Goal: Task Accomplishment & Management: Use online tool/utility

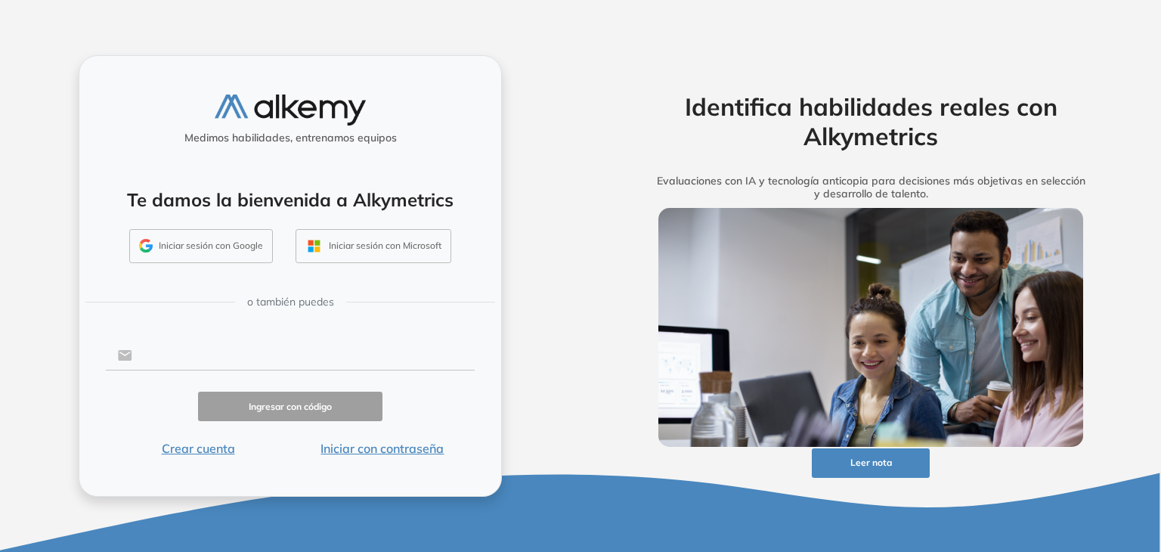
click at [311, 354] on input "text" at bounding box center [303, 355] width 342 height 29
type input "**********"
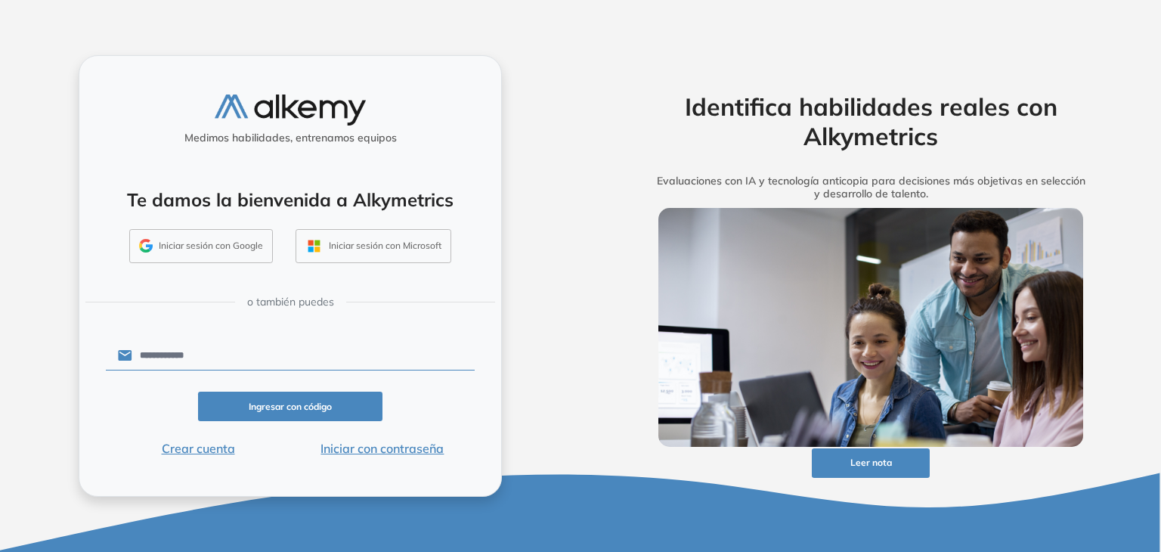
click at [286, 404] on button "Ingresar con código" at bounding box center [290, 406] width 184 height 29
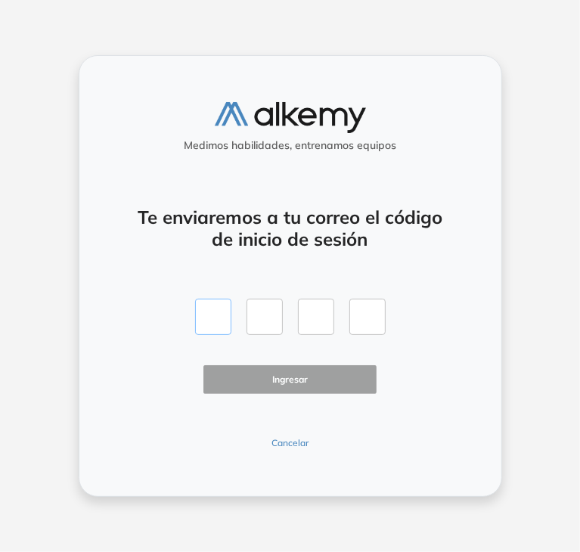
click at [221, 326] on input "text" at bounding box center [213, 317] width 36 height 36
type input "*"
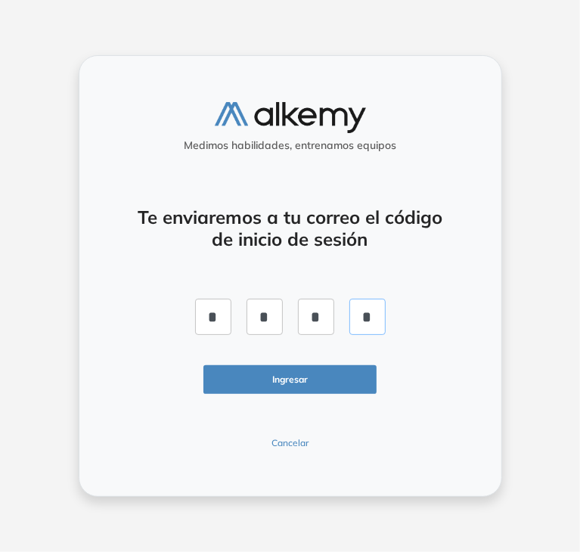
type input "*"
click at [265, 379] on button "Ingresar" at bounding box center [290, 379] width 174 height 29
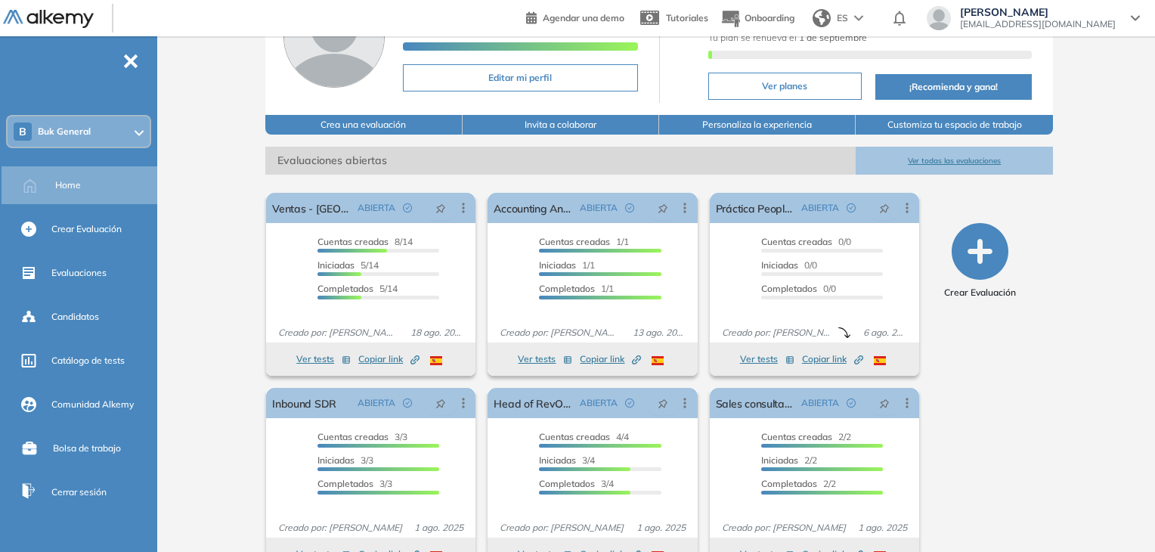
scroll to position [119, 0]
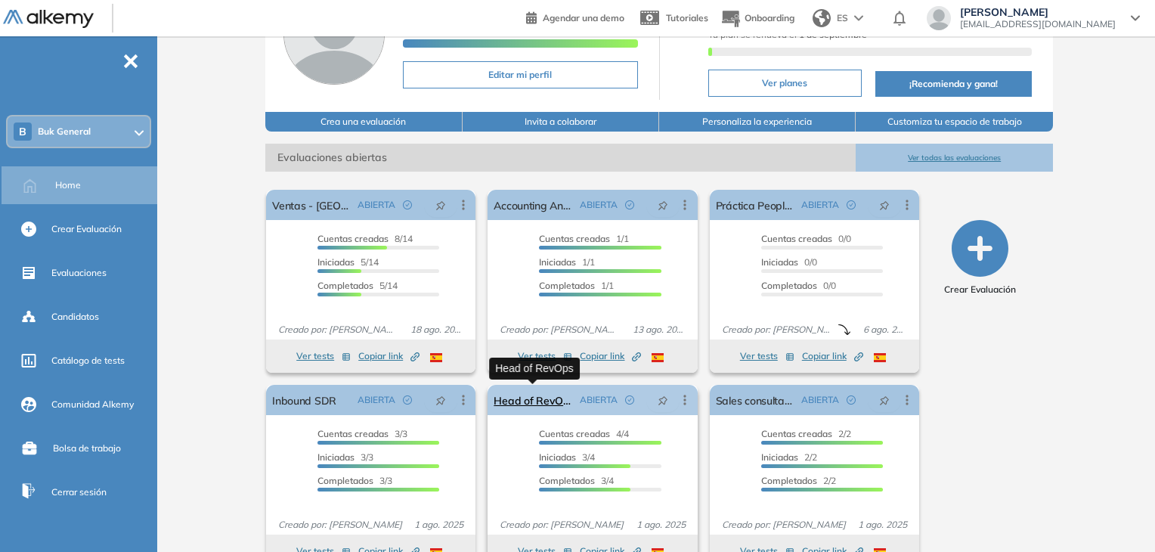
click at [532, 401] on link "Head of RevOps" at bounding box center [533, 400] width 79 height 30
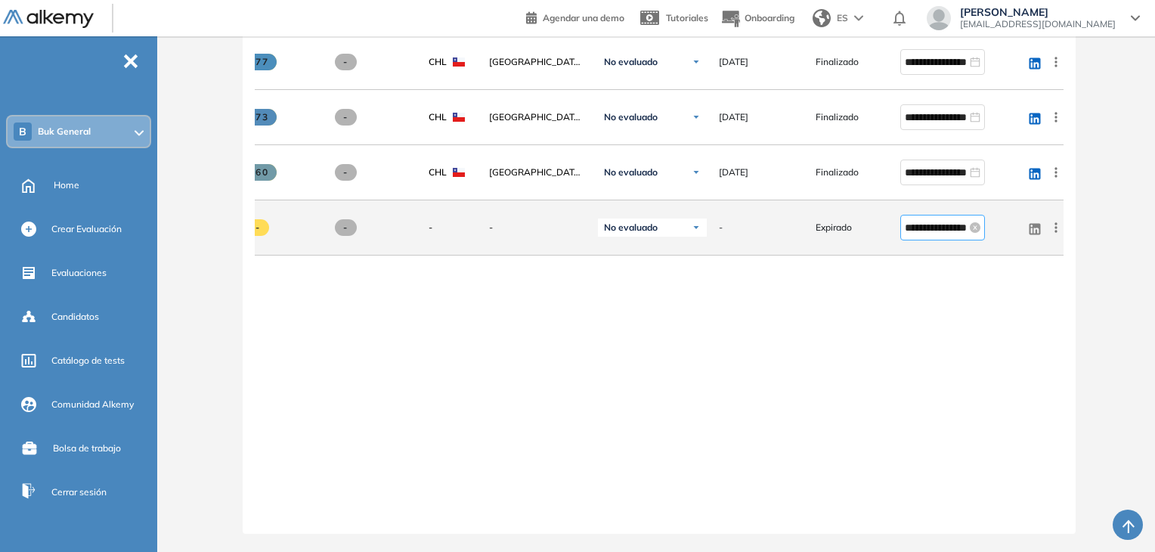
click at [955, 225] on input "**********" at bounding box center [936, 227] width 62 height 17
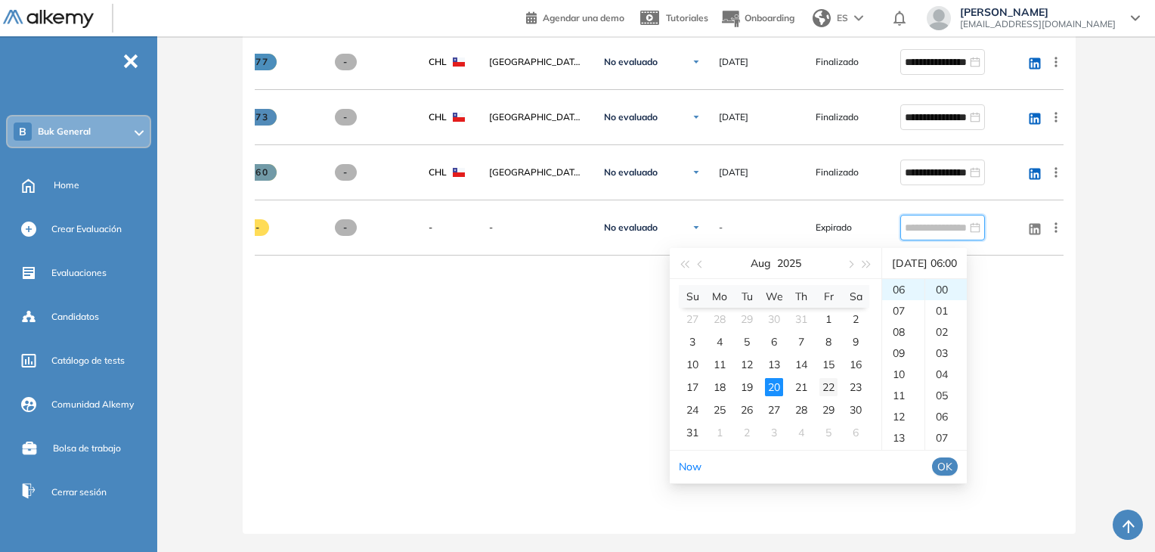
click at [822, 378] on div "22" at bounding box center [828, 387] width 18 height 18
click at [910, 314] on div "10" at bounding box center [903, 324] width 42 height 21
click at [961, 280] on div "00" at bounding box center [946, 289] width 42 height 21
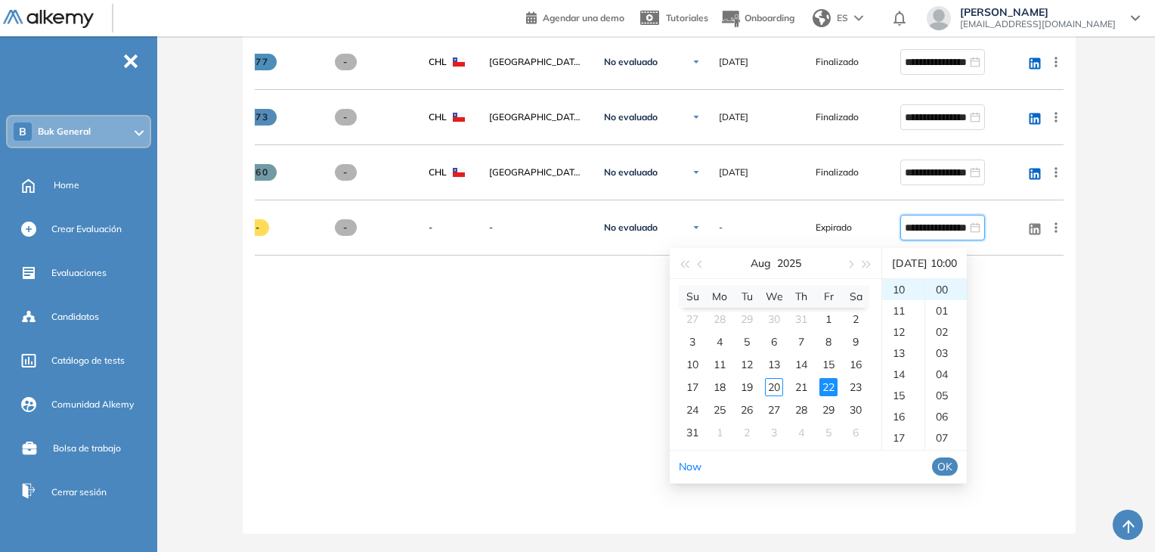
click at [952, 458] on span "OK" at bounding box center [944, 466] width 15 height 17
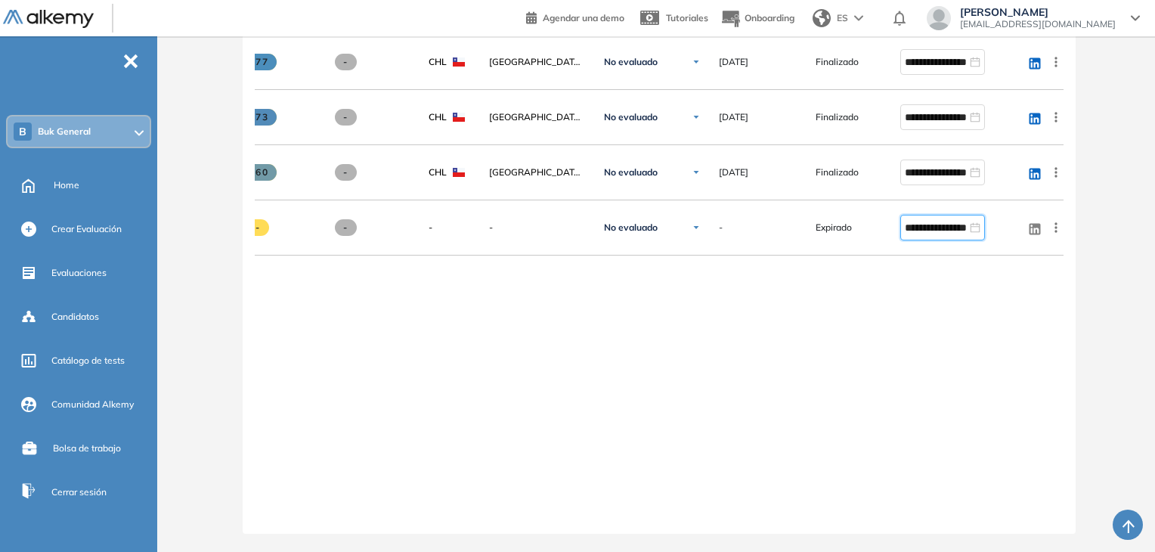
type input "**********"
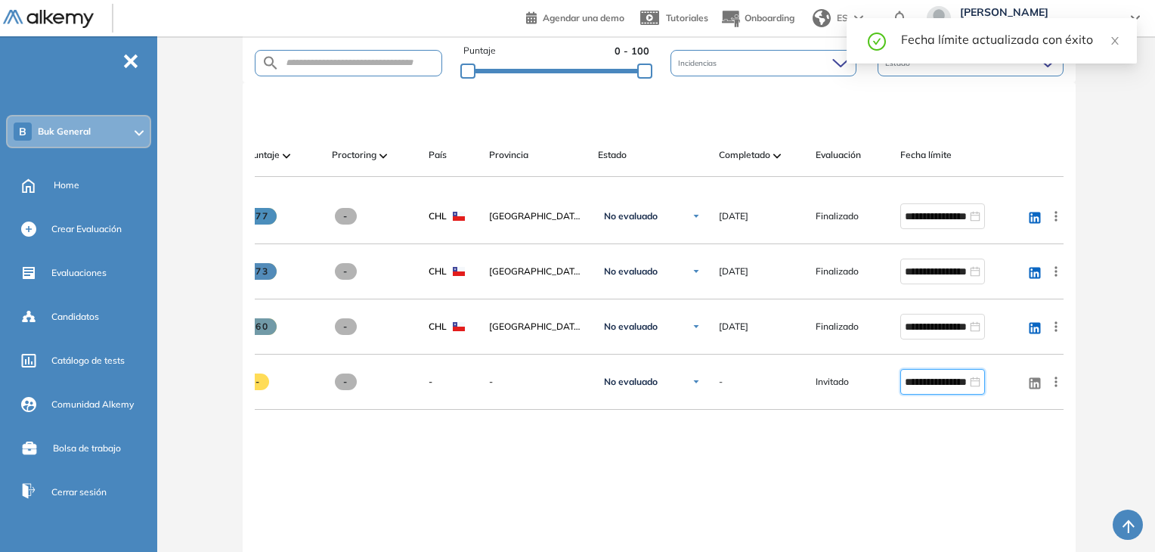
scroll to position [374, 0]
